Goal: Information Seeking & Learning: Learn about a topic

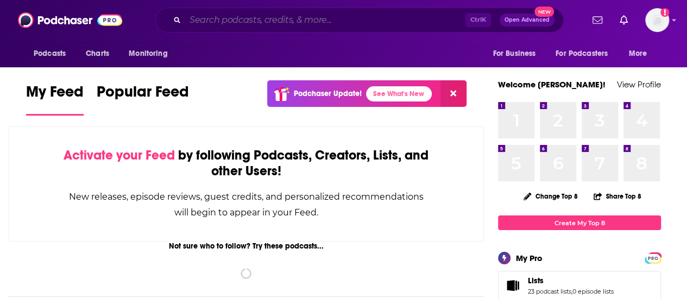
click at [290, 24] on input "Search podcasts, credits, & more..." at bounding box center [325, 19] width 280 height 17
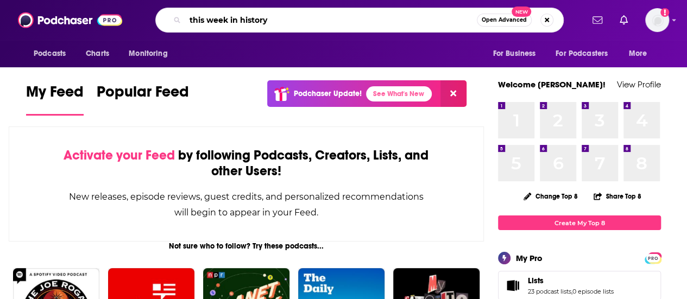
type input "this week in history"
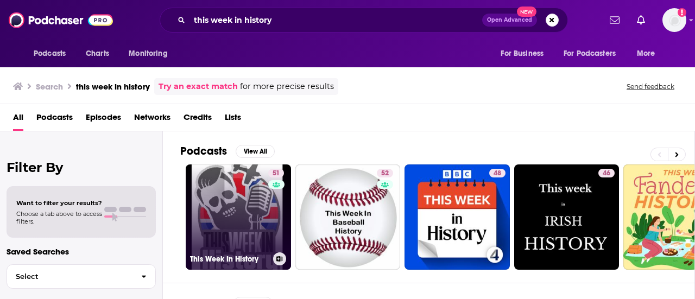
click at [246, 232] on link "51 This Week In History" at bounding box center [238, 216] width 105 height 105
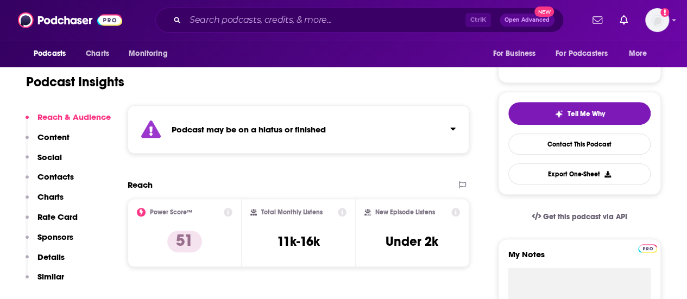
scroll to position [217, 0]
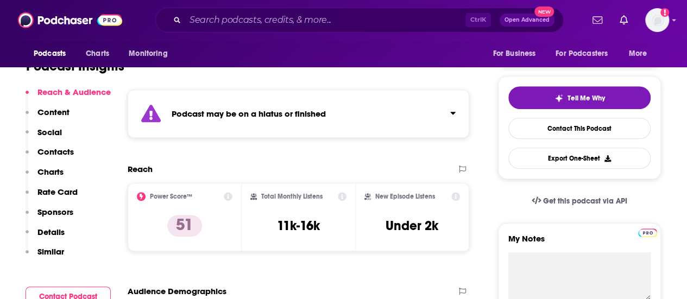
click at [454, 113] on icon "Click to expand status details" at bounding box center [452, 113] width 5 height 3
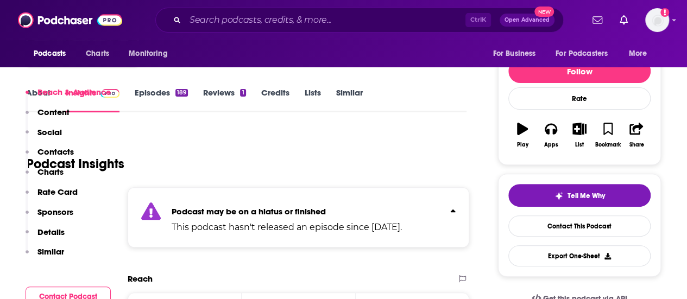
scroll to position [54, 0]
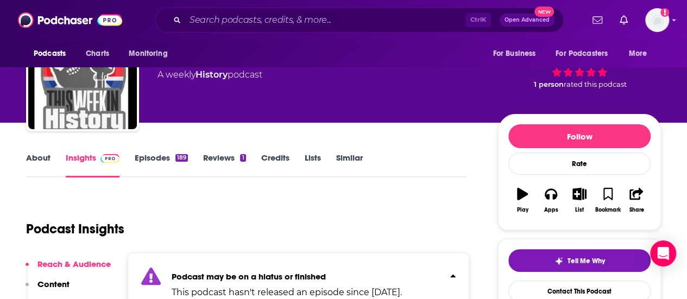
click at [152, 158] on link "Episodes 189" at bounding box center [161, 165] width 53 height 25
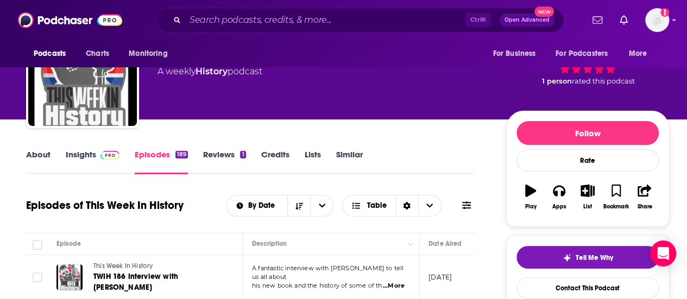
scroll to position [54, 0]
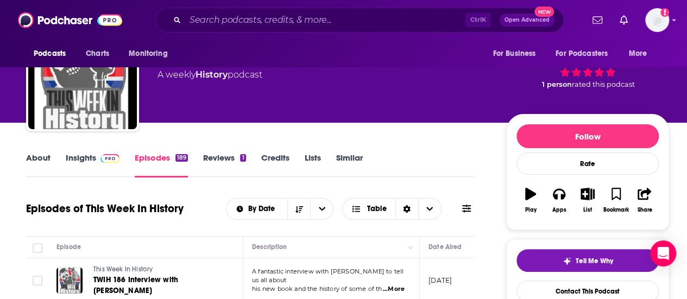
click at [38, 158] on link "About" at bounding box center [38, 165] width 24 height 25
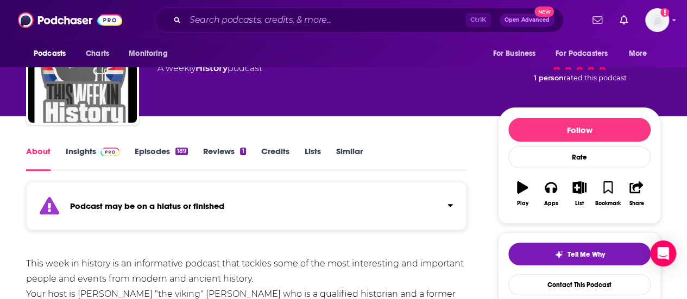
scroll to position [45, 0]
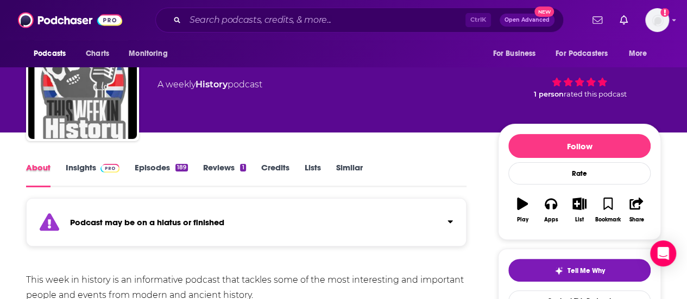
click at [60, 162] on div "About" at bounding box center [46, 174] width 40 height 25
click at [87, 168] on link "Insights" at bounding box center [93, 174] width 54 height 25
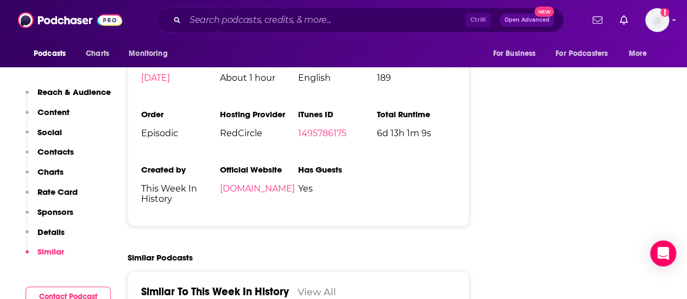
scroll to position [1628, 0]
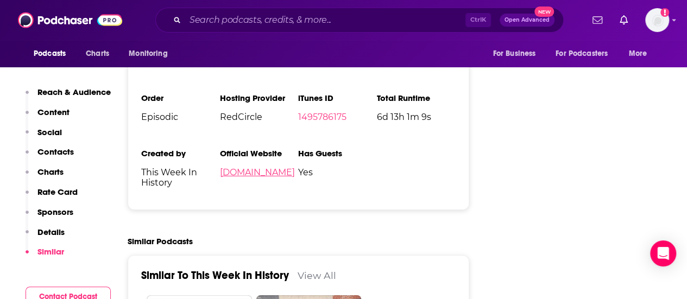
click at [249, 167] on link "[DOMAIN_NAME]" at bounding box center [257, 172] width 75 height 10
click at [266, 167] on link "[DOMAIN_NAME]" at bounding box center [257, 172] width 75 height 10
